Goal: Task Accomplishment & Management: Manage account settings

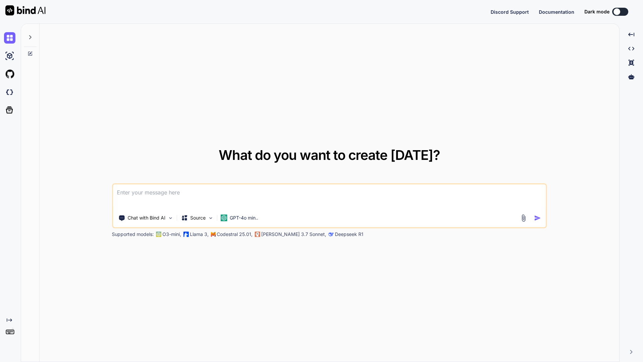
type textarea "x"
click at [623, 10] on button at bounding box center [620, 12] width 16 height 8
click at [623, 11] on button at bounding box center [620, 12] width 16 height 8
drag, startPoint x: 617, startPoint y: 10, endPoint x: 634, endPoint y: 8, distance: 17.2
click at [634, 8] on div "Discord Support Documentation Dark mode Created with Pixso." at bounding box center [564, 12] width 147 height 8
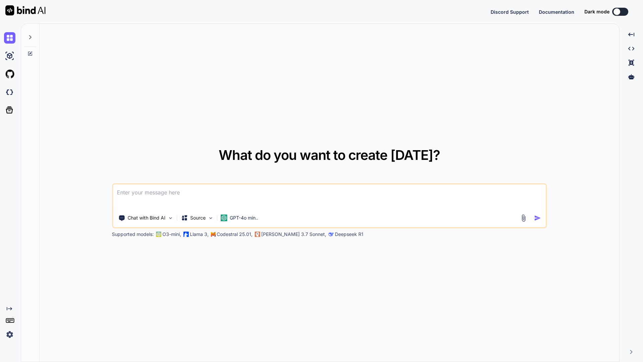
click at [626, 10] on button at bounding box center [620, 12] width 16 height 8
click at [9, 332] on img at bounding box center [9, 334] width 11 height 11
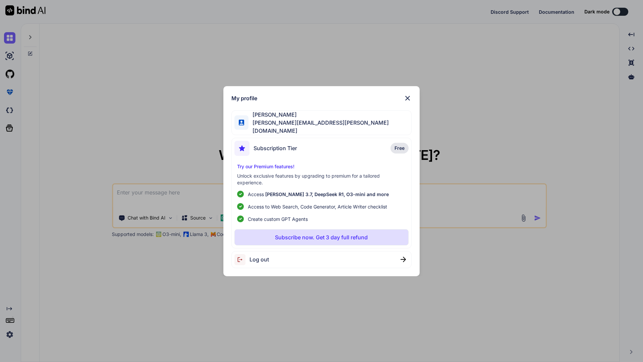
click at [299, 119] on span "[PERSON_NAME]" at bounding box center [330, 115] width 163 height 8
click at [286, 151] on div "Subscription Tier" at bounding box center [265, 148] width 63 height 15
click at [284, 148] on span "Subscription Tier" at bounding box center [276, 148] width 44 height 8
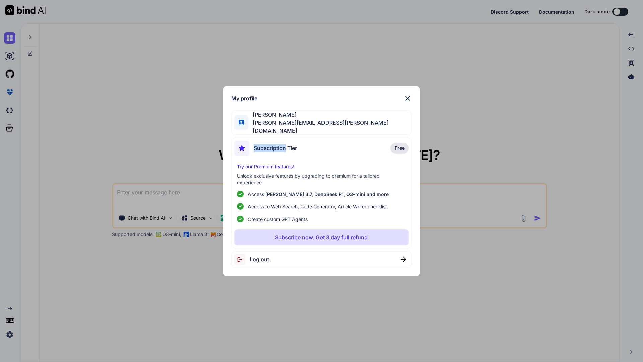
click at [285, 148] on span "Subscription Tier" at bounding box center [276, 148] width 44 height 8
click at [372, 253] on div "Log out" at bounding box center [321, 259] width 181 height 17
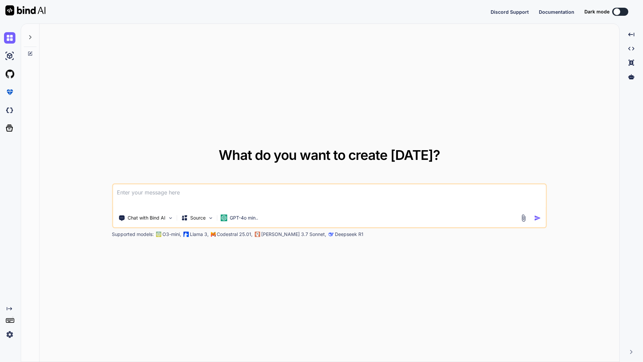
click at [10, 331] on img at bounding box center [9, 334] width 11 height 11
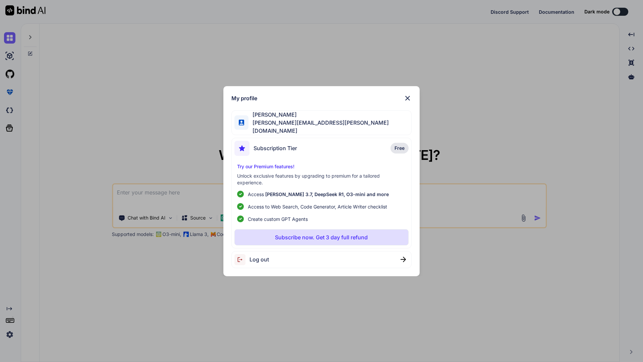
click at [308, 254] on div "Log out" at bounding box center [321, 259] width 181 height 17
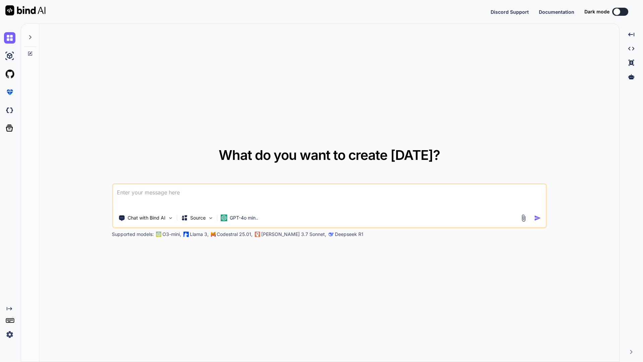
click at [10, 333] on img at bounding box center [9, 334] width 11 height 11
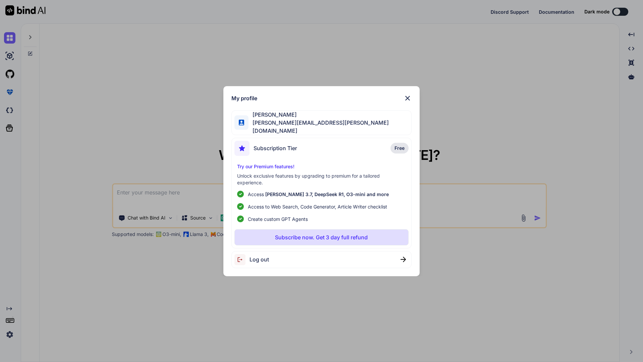
scroll to position [0, 0]
click at [294, 145] on span "Subscription Tier" at bounding box center [276, 148] width 44 height 8
click at [394, 146] on p "Free" at bounding box center [400, 148] width 18 height 11
click at [259, 256] on span "Log out" at bounding box center [259, 259] width 19 height 8
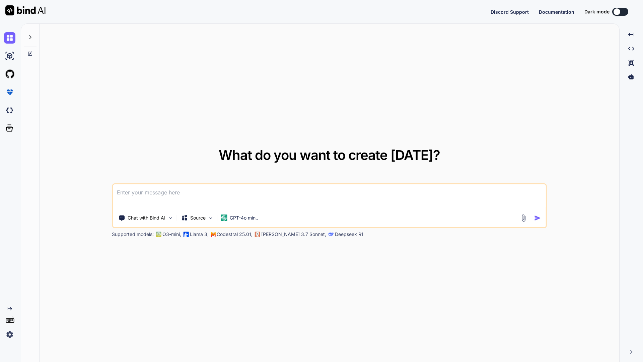
click at [9, 333] on img at bounding box center [9, 334] width 11 height 11
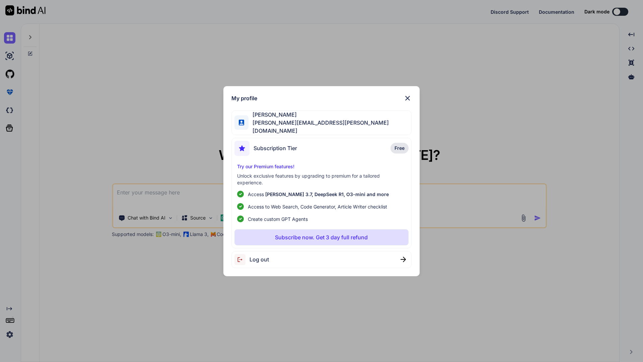
click at [404, 258] on img at bounding box center [403, 259] width 5 height 5
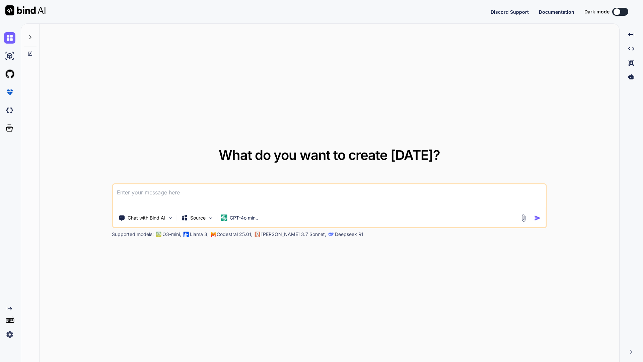
click at [8, 332] on img at bounding box center [9, 334] width 11 height 11
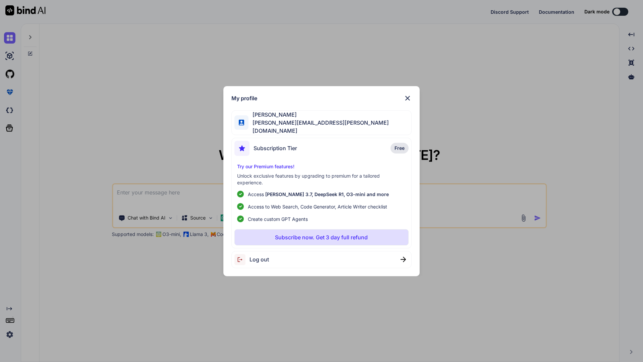
click at [405, 257] on img at bounding box center [403, 259] width 5 height 5
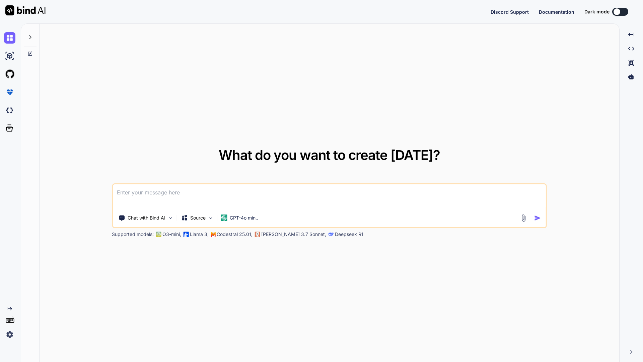
click at [9, 334] on img at bounding box center [9, 334] width 11 height 11
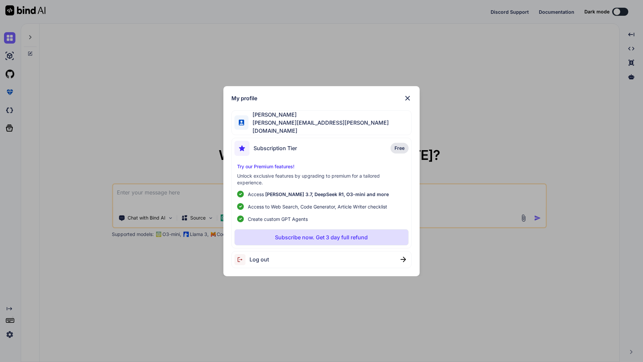
click at [409, 98] on img at bounding box center [408, 98] width 8 height 8
